Goal: Task Accomplishment & Management: Manage account settings

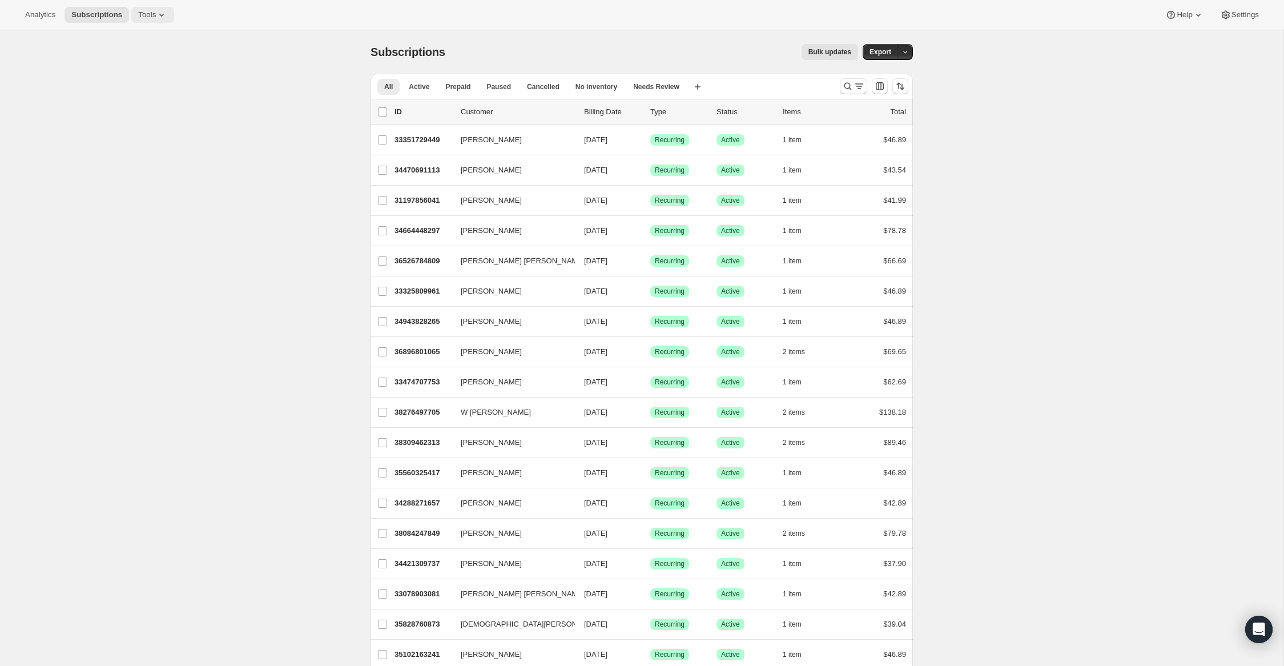
click at [156, 17] on span "Tools" at bounding box center [147, 14] width 18 height 9
click at [46, 20] on button "Analytics" at bounding box center [40, 15] width 44 height 16
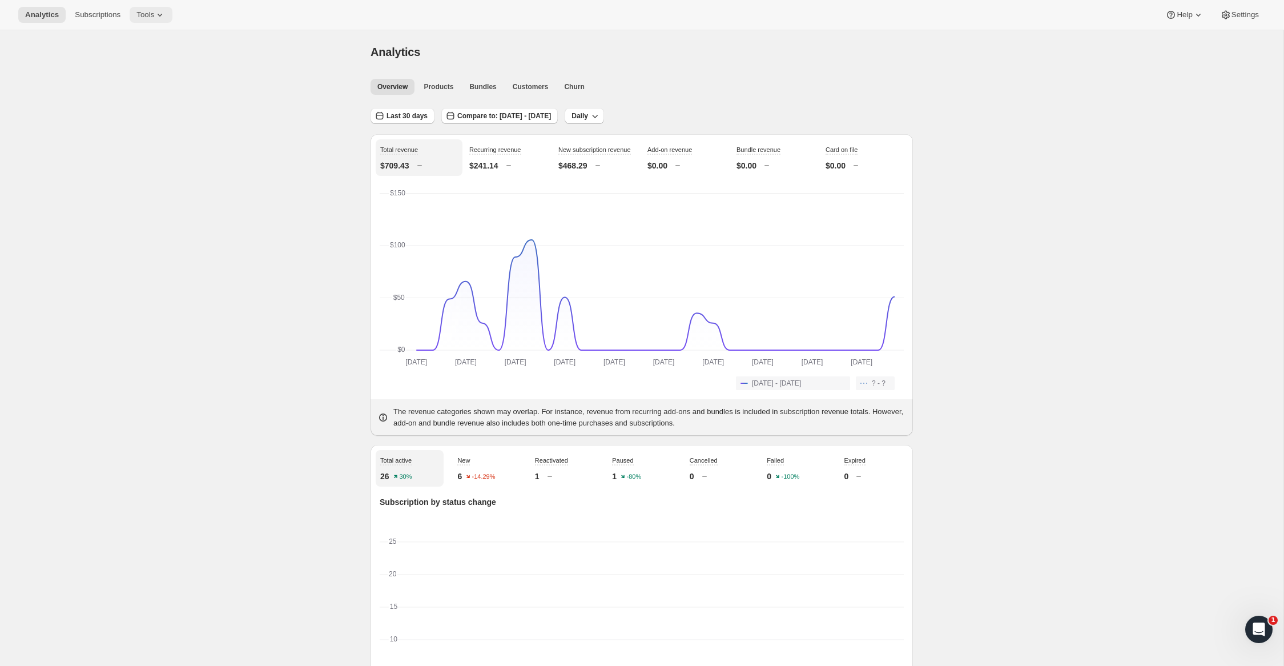
click at [154, 17] on span "Tools" at bounding box center [145, 14] width 18 height 9
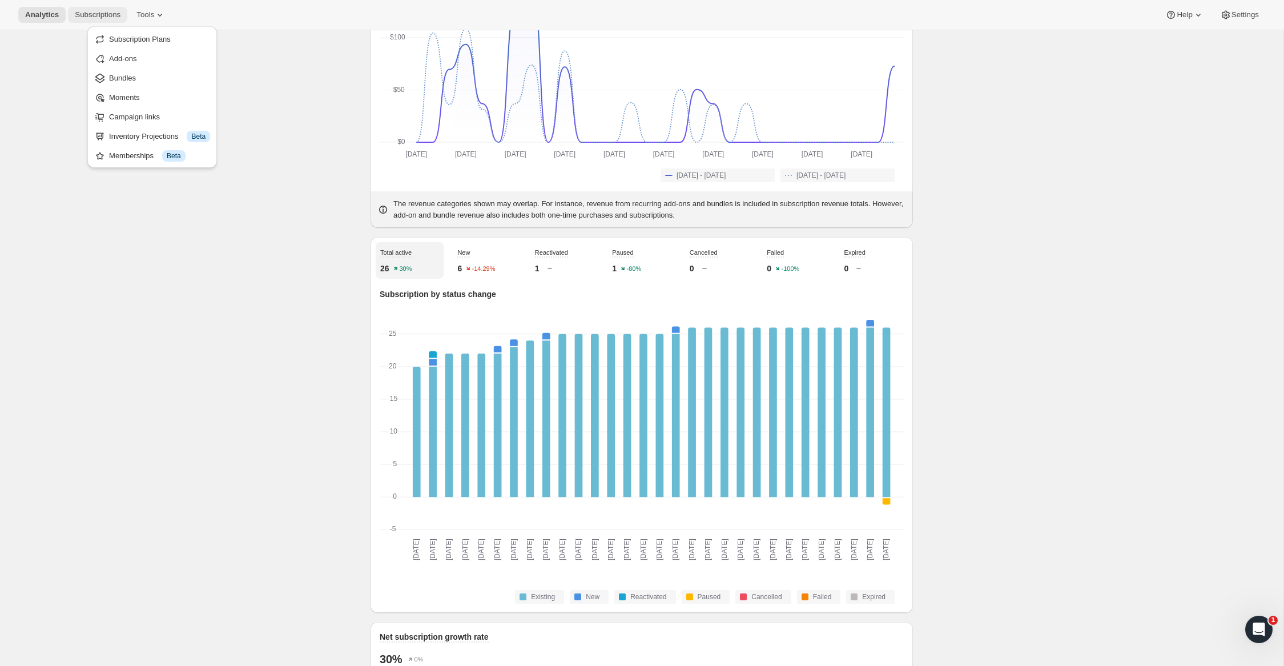
scroll to position [208, 0]
click at [109, 14] on span "Subscriptions" at bounding box center [98, 14] width 46 height 9
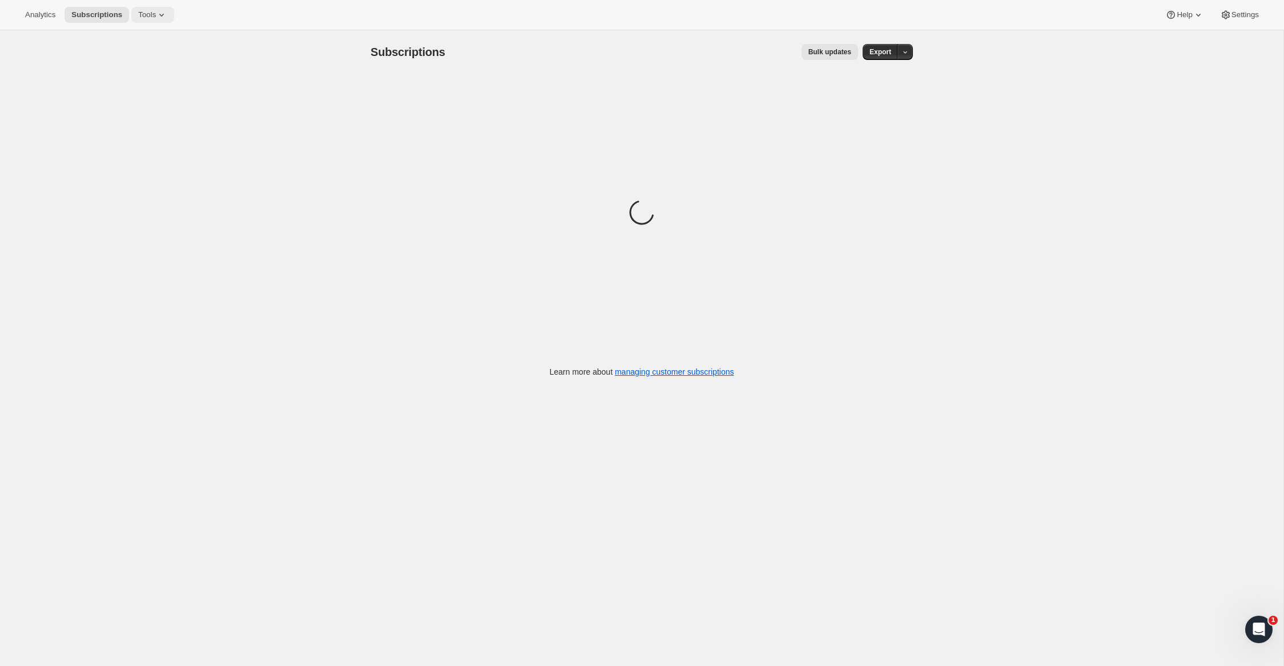
click at [156, 15] on span "Tools" at bounding box center [147, 14] width 18 height 9
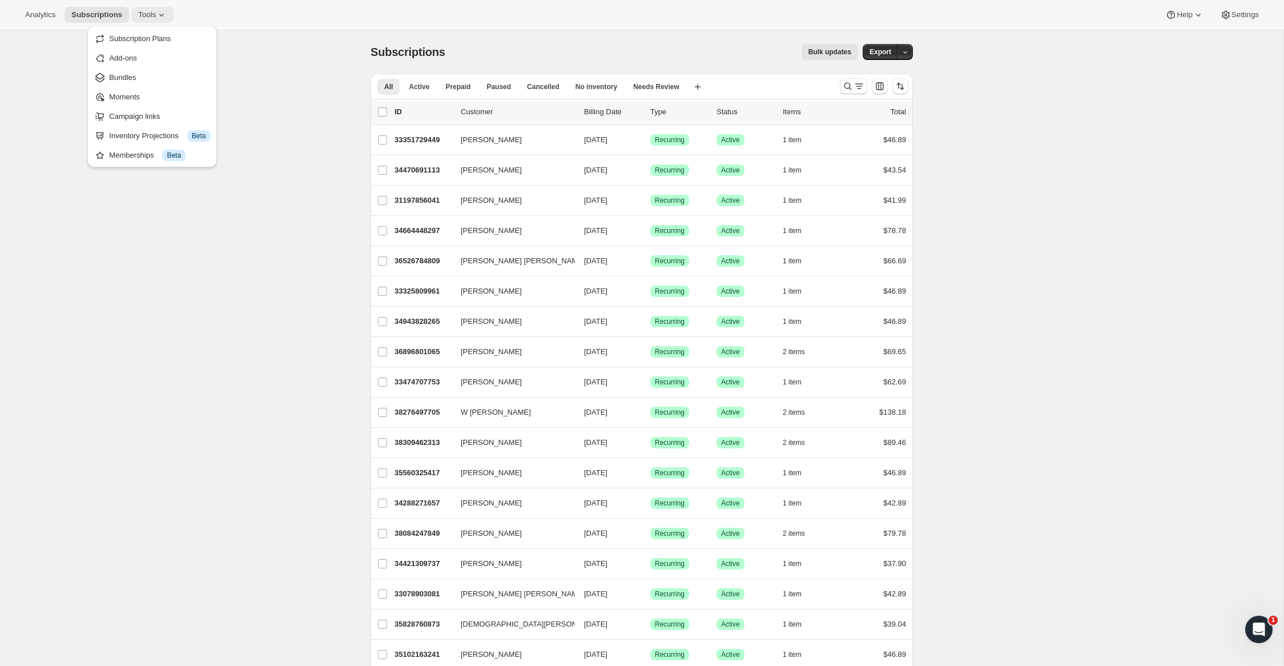
click at [156, 15] on span "Tools" at bounding box center [147, 14] width 18 height 9
drag, startPoint x: 149, startPoint y: 15, endPoint x: 178, endPoint y: 5, distance: 30.1
click at [149, 15] on span "Tools" at bounding box center [147, 14] width 18 height 9
click at [56, 9] on button "Analytics" at bounding box center [40, 15] width 44 height 16
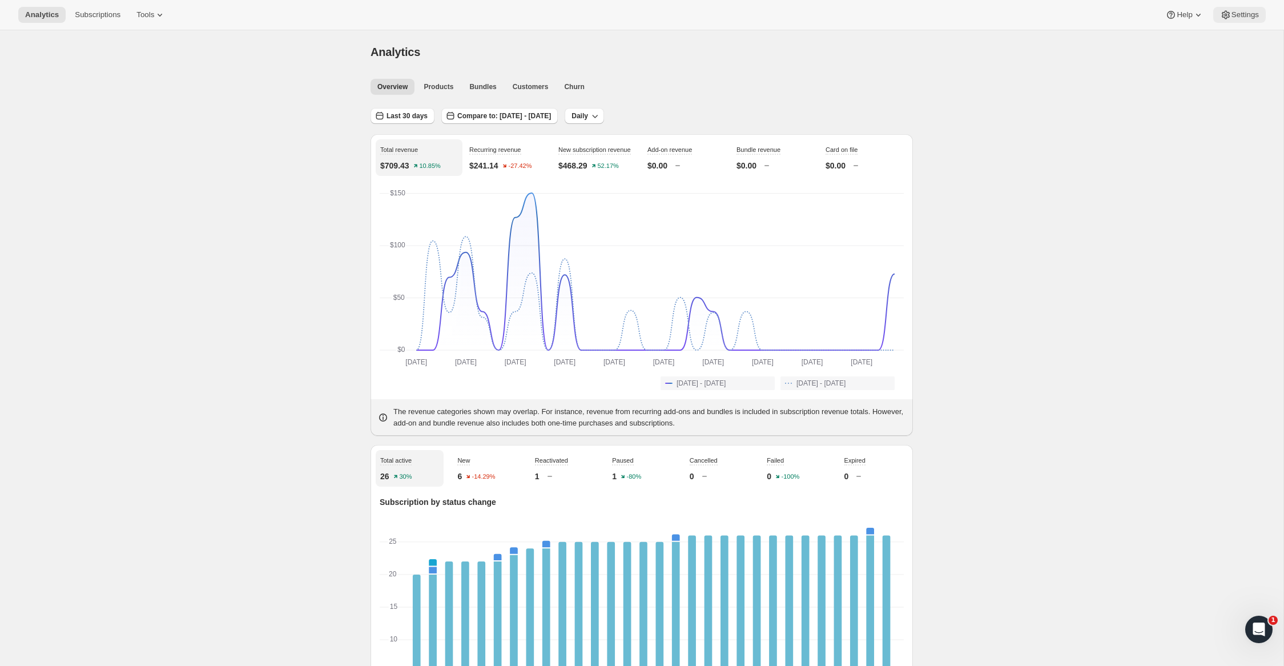
click at [1242, 15] on span "Settings" at bounding box center [1244, 14] width 27 height 9
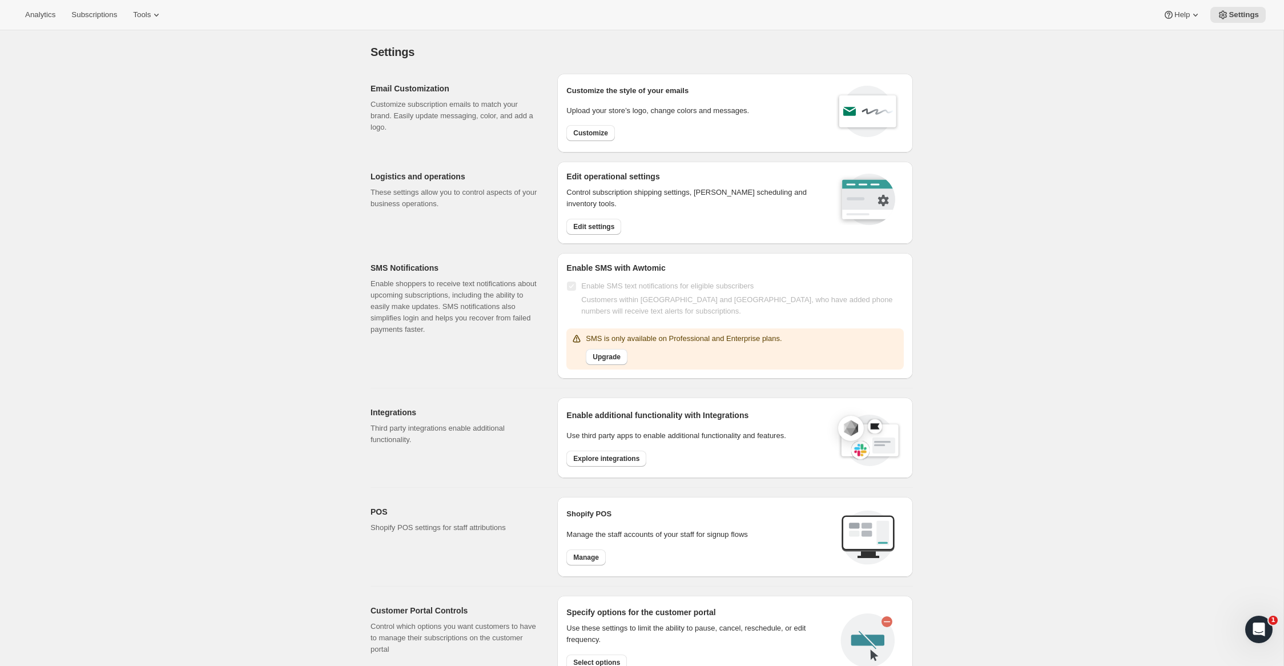
drag, startPoint x: 35, startPoint y: 16, endPoint x: 33, endPoint y: 23, distance: 7.1
click at [35, 16] on span "Analytics" at bounding box center [40, 14] width 30 height 9
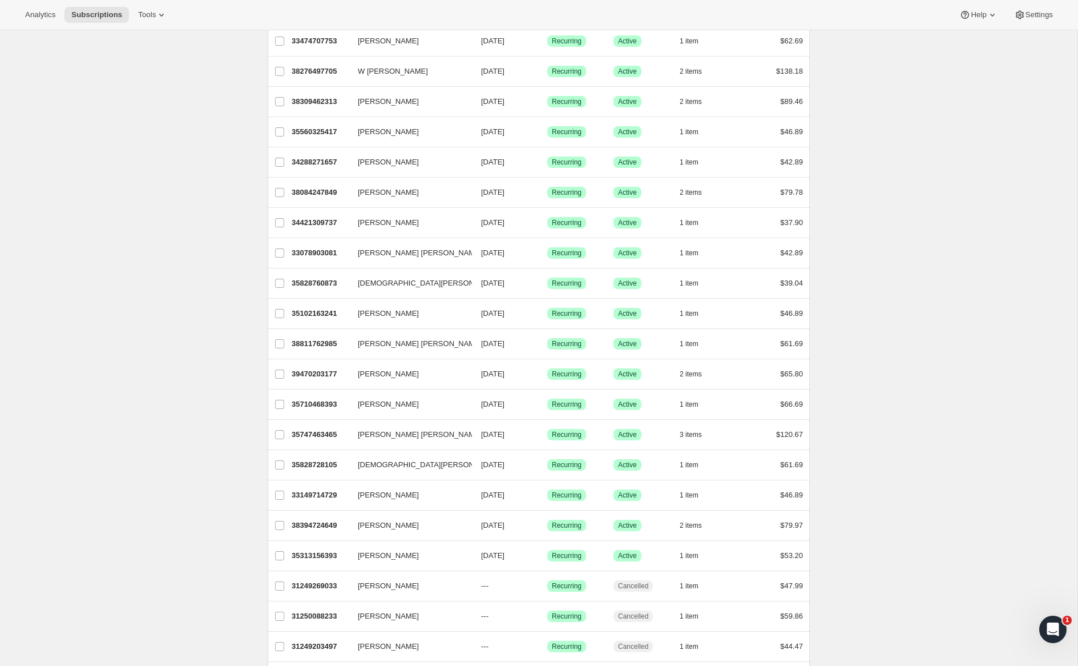
scroll to position [393, 0]
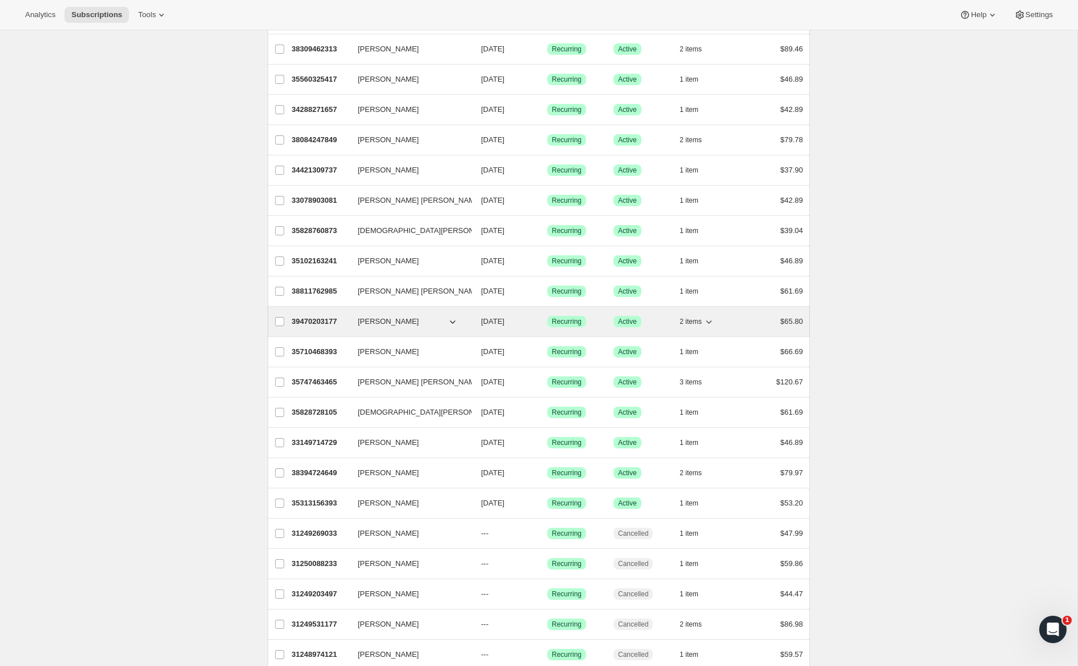
click at [315, 325] on p "39470203177" at bounding box center [320, 321] width 57 height 11
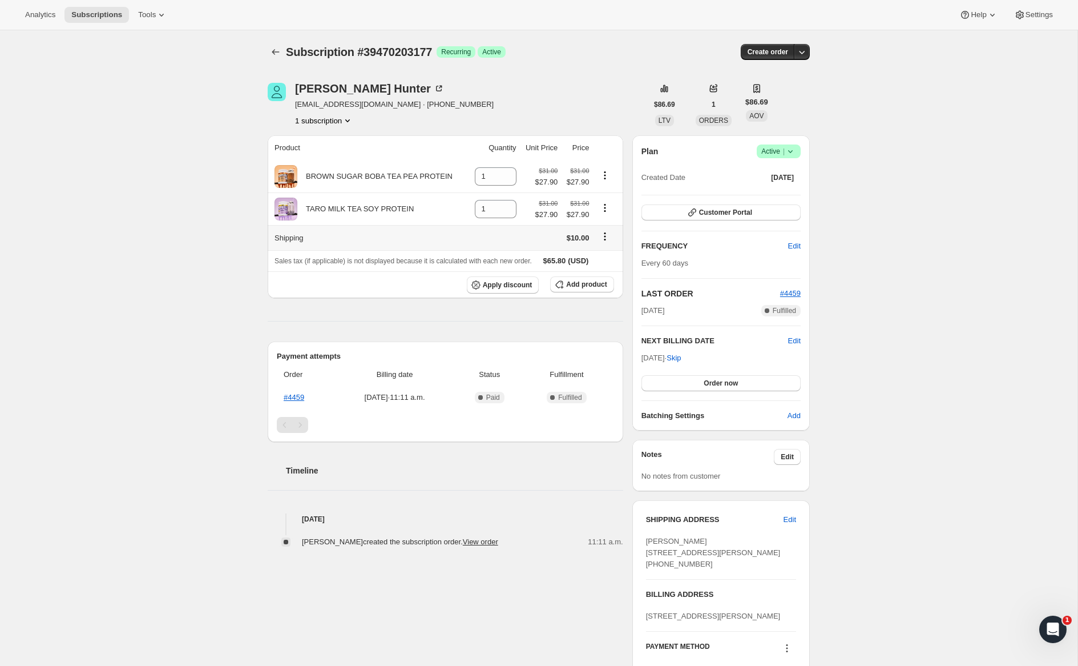
click at [608, 239] on icon "Shipping actions" at bounding box center [604, 236] width 11 height 11
click at [607, 258] on span "Edit shipping rate" at bounding box center [603, 259] width 57 height 9
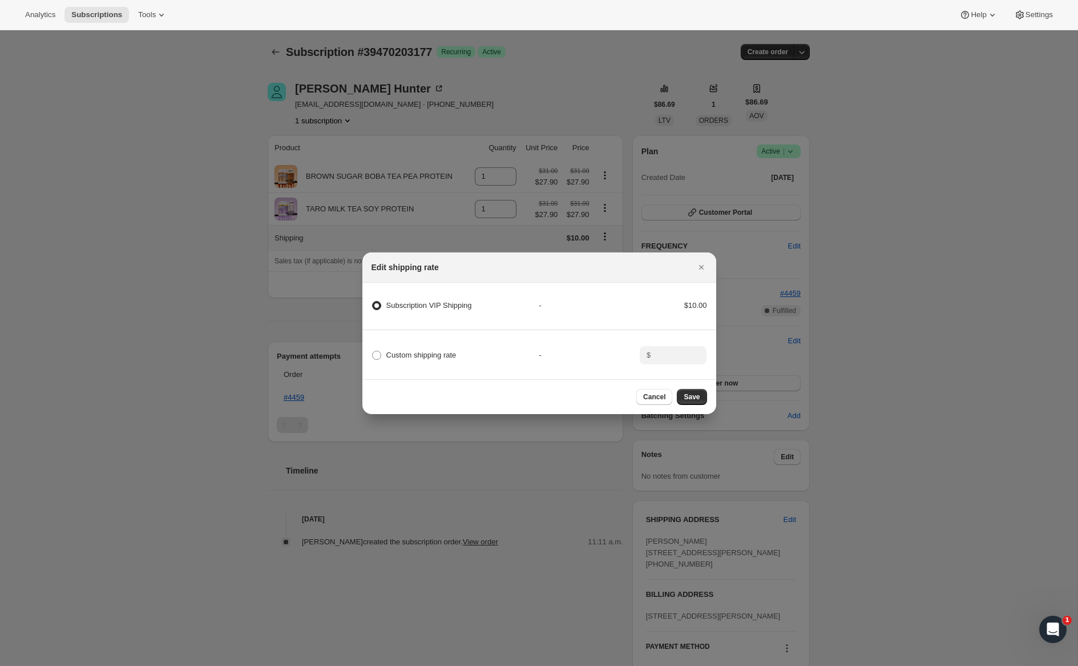
click at [698, 305] on div "$10.00" at bounding box center [673, 305] width 67 height 11
drag, startPoint x: 479, startPoint y: 306, endPoint x: 365, endPoint y: 305, distance: 114.2
click at [366, 305] on div "Subscription VIP Shipping - $10.00" at bounding box center [539, 311] width 357 height 38
copy label "Subscription VIP Shipping"
click at [692, 267] on div "Edit shipping rate" at bounding box center [540, 266] width 336 height 11
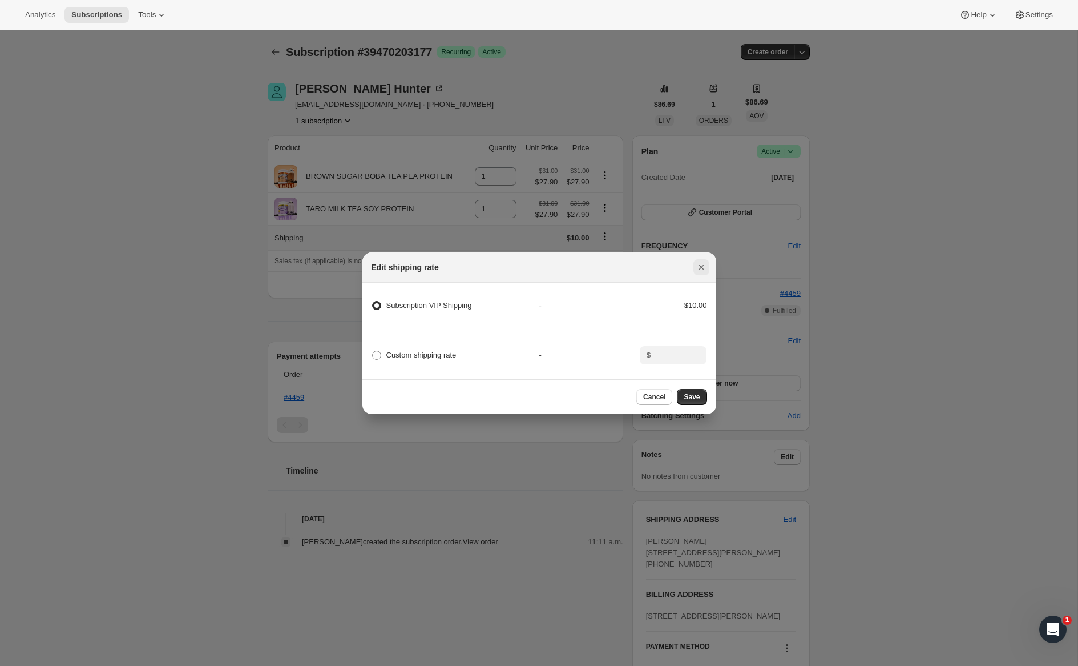
click at [702, 269] on icon "Close" at bounding box center [701, 266] width 11 height 11
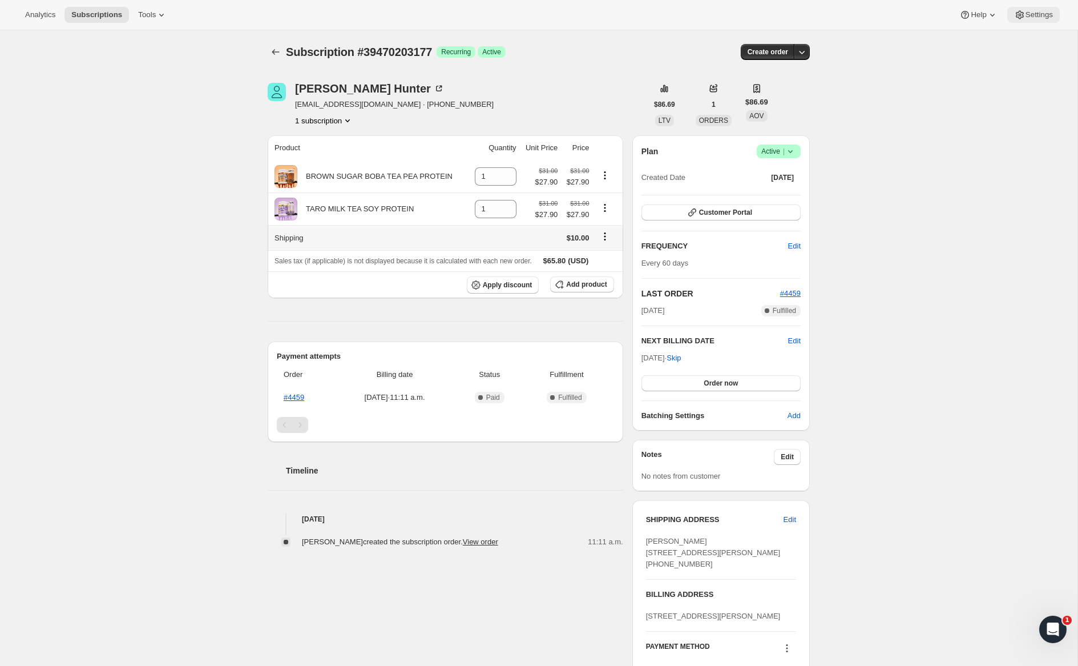
click at [1031, 19] on button "Settings" at bounding box center [1033, 15] width 53 height 16
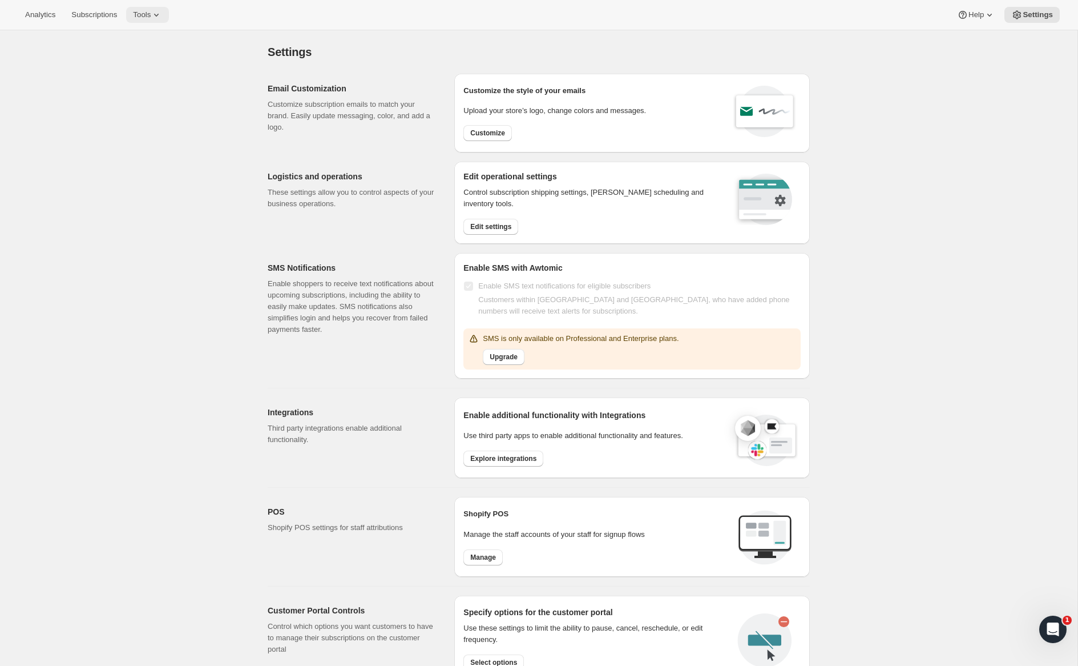
click at [151, 14] on span "Tools" at bounding box center [142, 14] width 18 height 9
click at [143, 37] on span "Subscription Plans" at bounding box center [139, 38] width 62 height 9
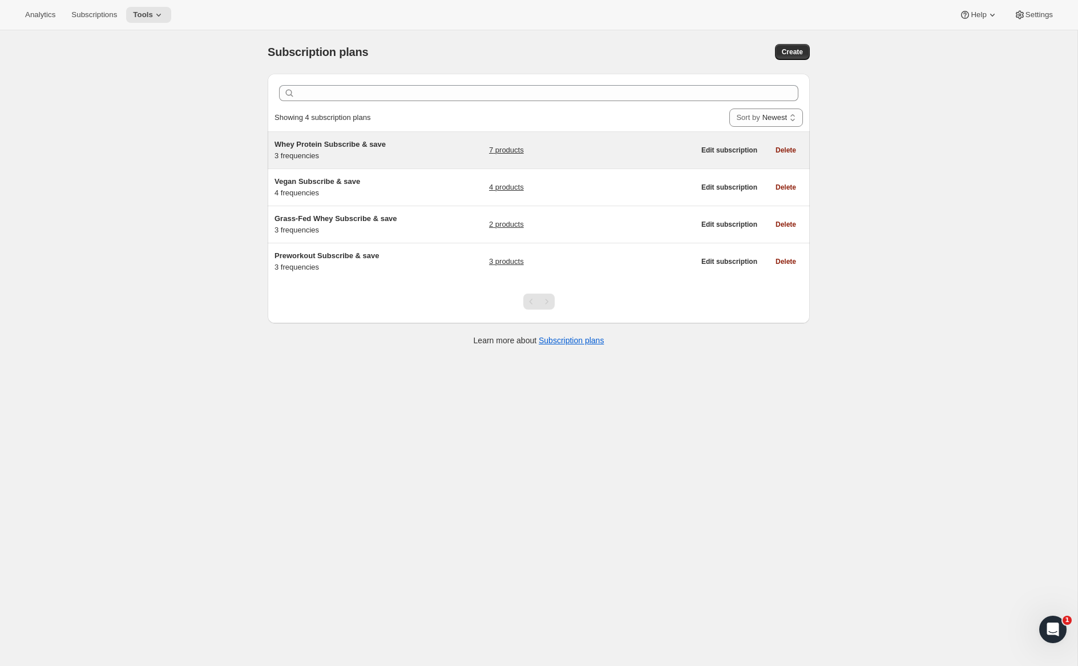
click at [393, 149] on h5 "Whey Protein Subscribe & save" at bounding box center [346, 144] width 143 height 11
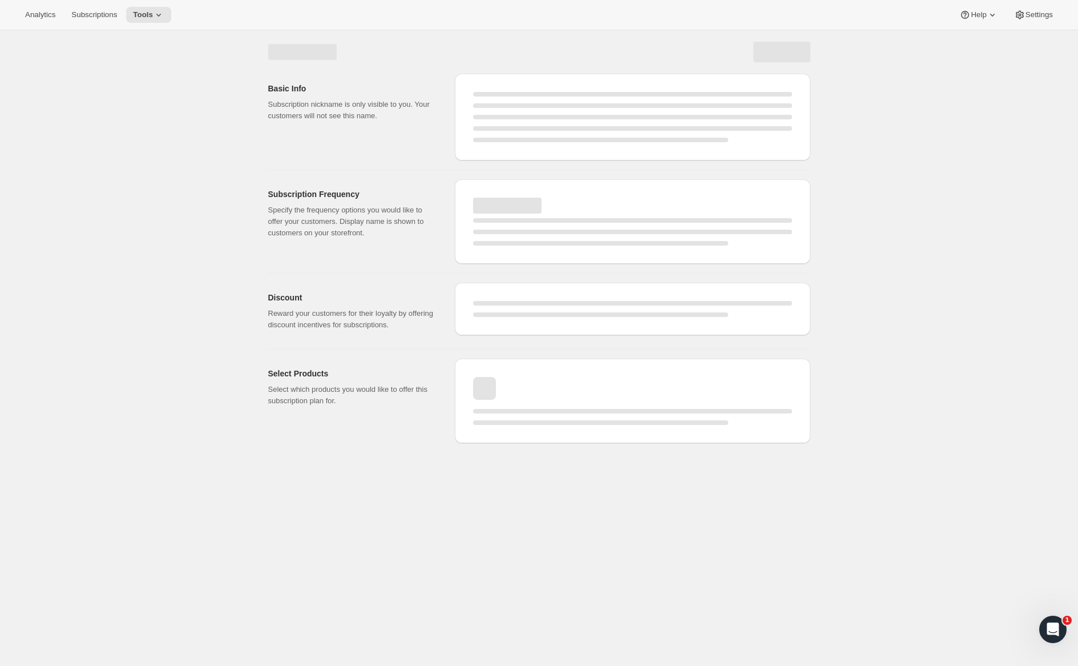
select select "WEEK"
select select "MONTH"
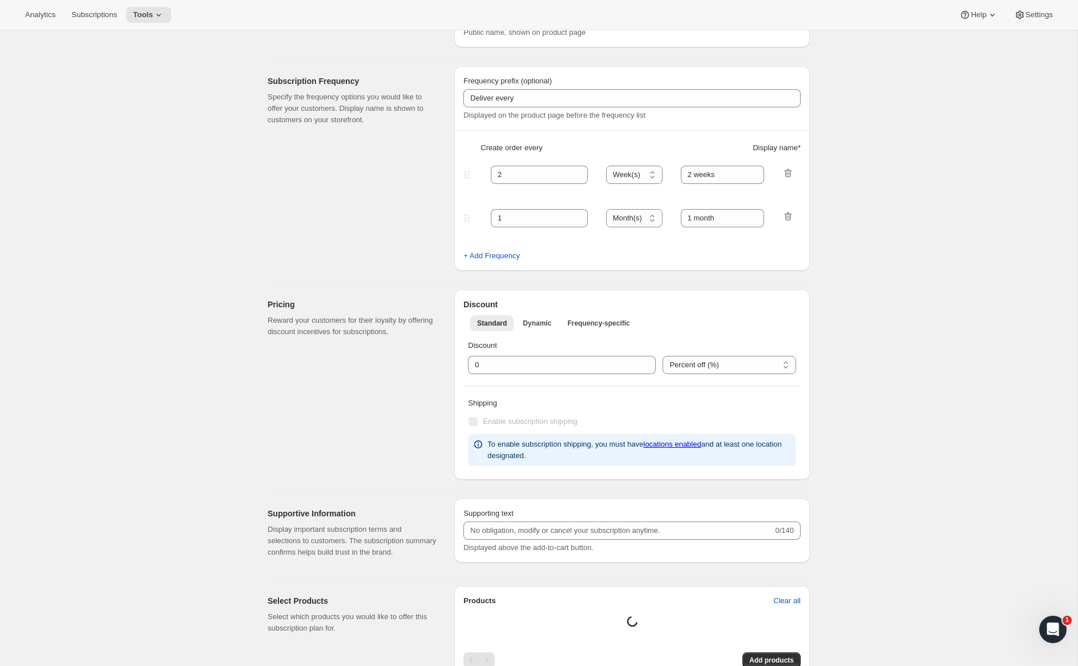
checkbox input "true"
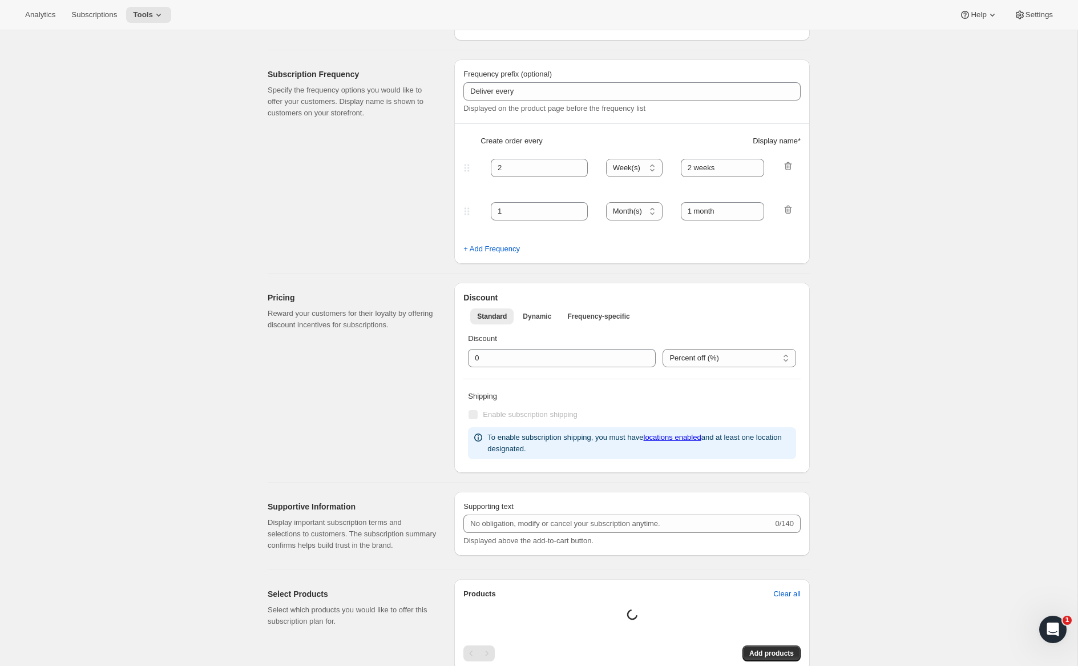
type input "Whey Protein Subscribe & save"
type input "Subscribe & Save"
type input "30"
select select "DAY"
type input "30 Days"
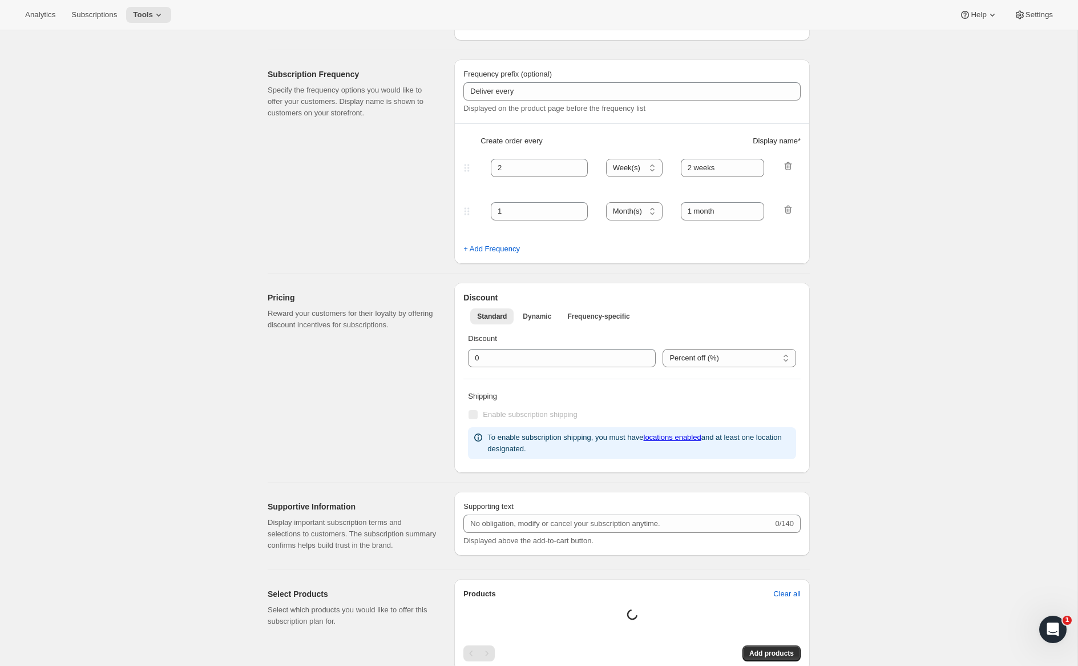
type input "45"
select select "DAY"
type input "45 Days"
type input "10"
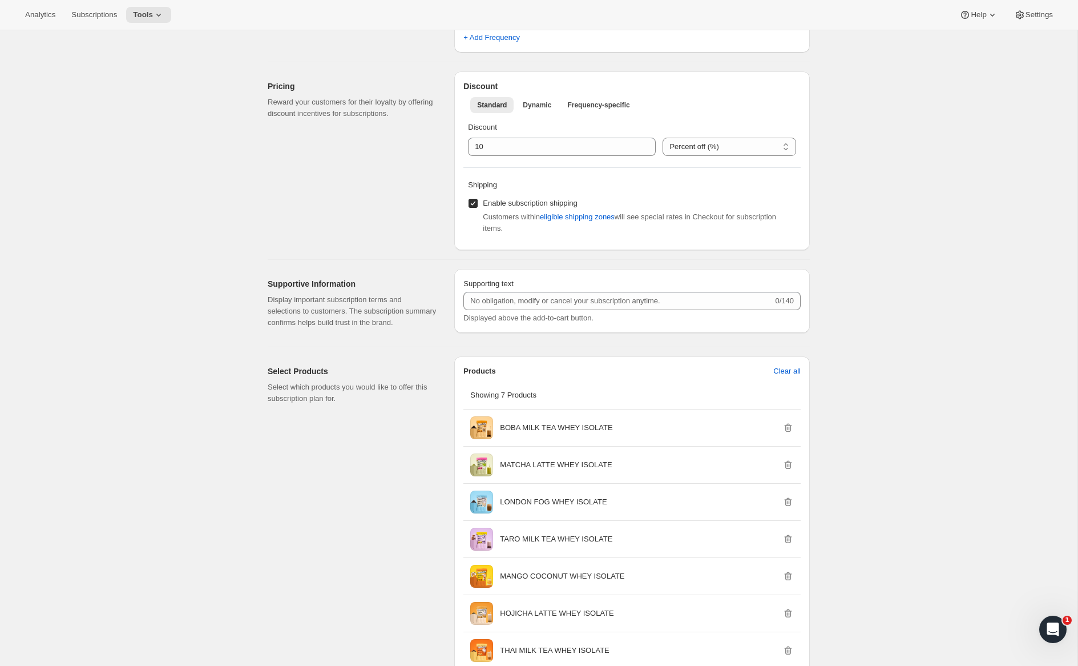
scroll to position [414, 0]
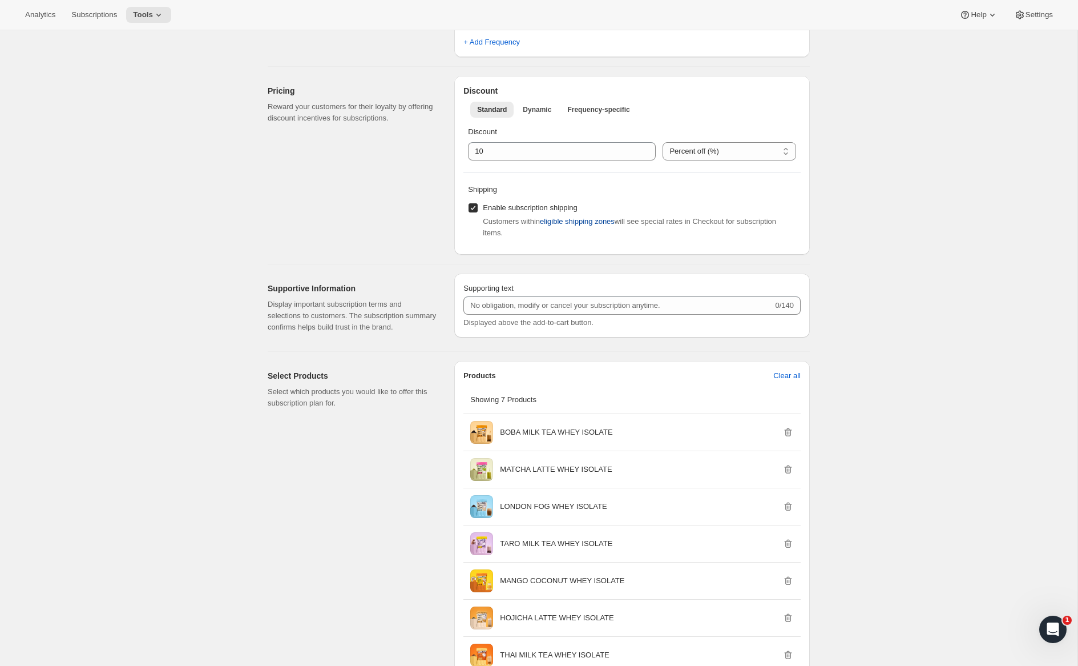
click at [557, 221] on span "eligible shipping zones" at bounding box center [577, 221] width 75 height 11
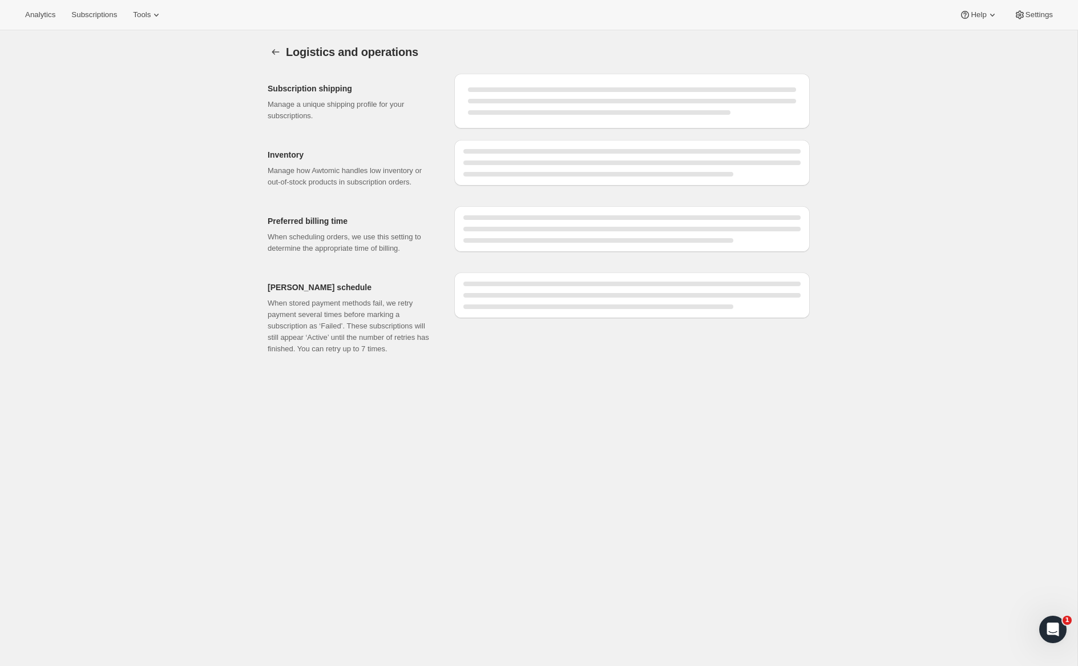
select select "DAY"
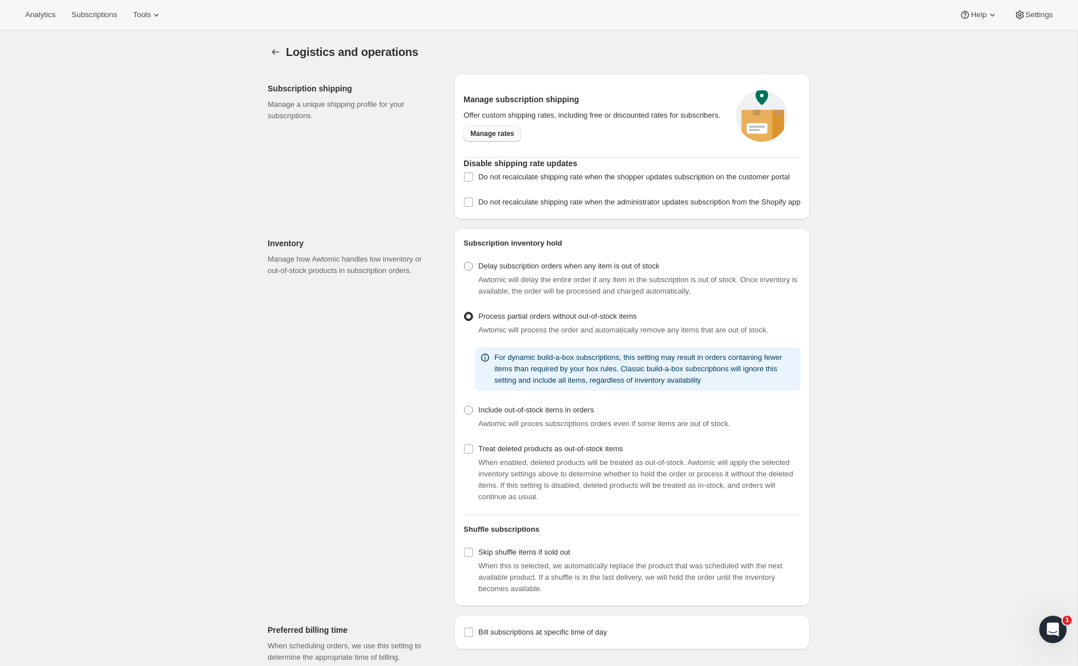
click at [501, 135] on span "Manage rates" at bounding box center [492, 133] width 44 height 9
